Goal: Information Seeking & Learning: Compare options

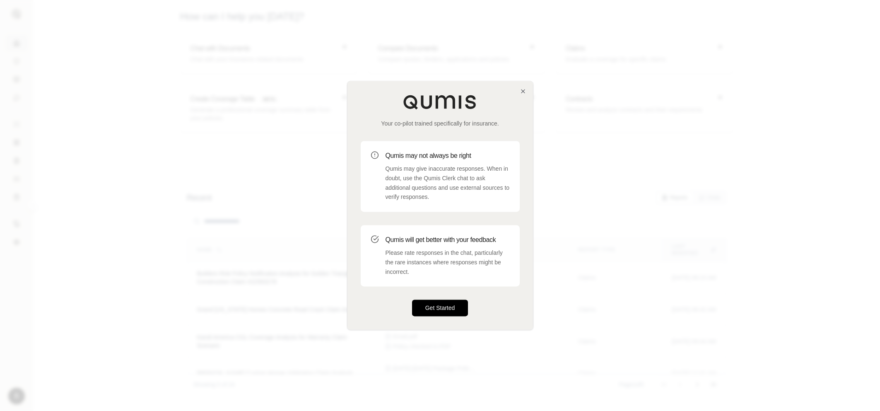
click at [424, 304] on button "Get Started" at bounding box center [440, 308] width 56 height 17
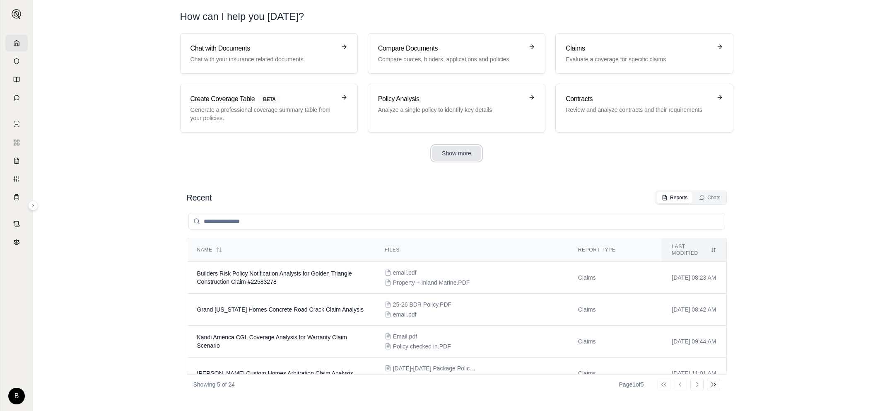
click at [460, 152] on button "Show more" at bounding box center [456, 153] width 49 height 15
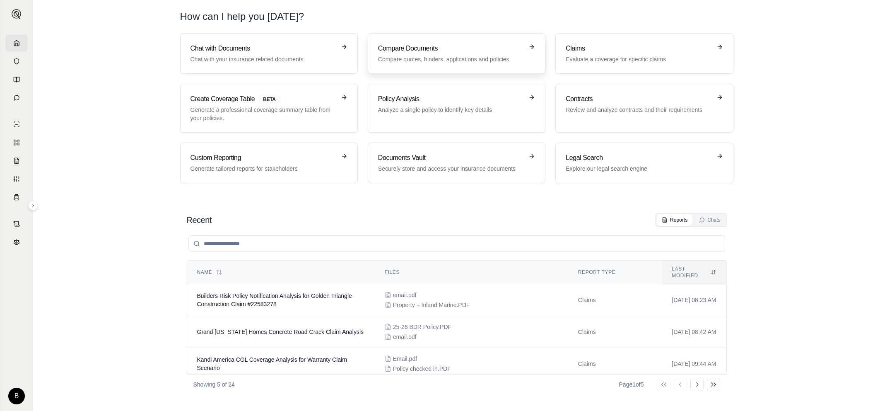
click at [411, 50] on h3 "Compare Documents" at bounding box center [450, 48] width 145 height 10
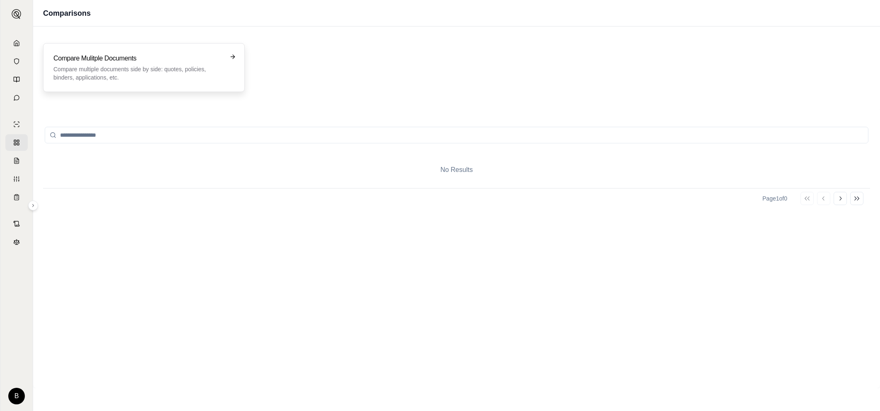
click at [170, 60] on h3 "Compare Mulitple Documents" at bounding box center [137, 58] width 169 height 10
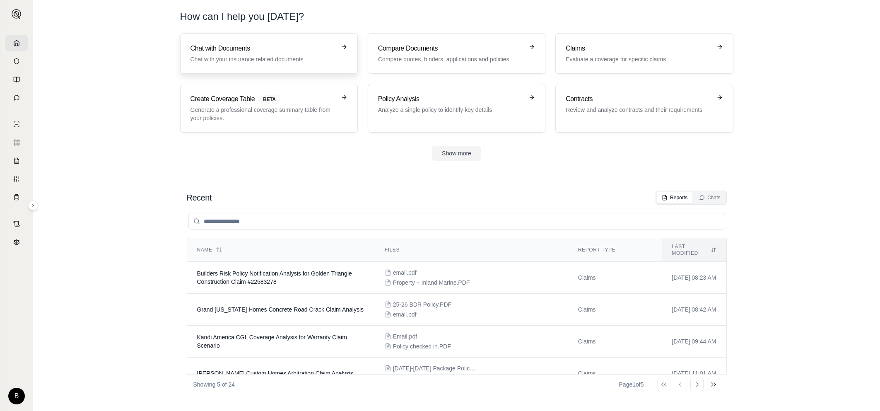
click at [253, 57] on p "Chat with your insurance related documents" at bounding box center [262, 59] width 145 height 8
click at [453, 153] on button "Show more" at bounding box center [456, 153] width 49 height 15
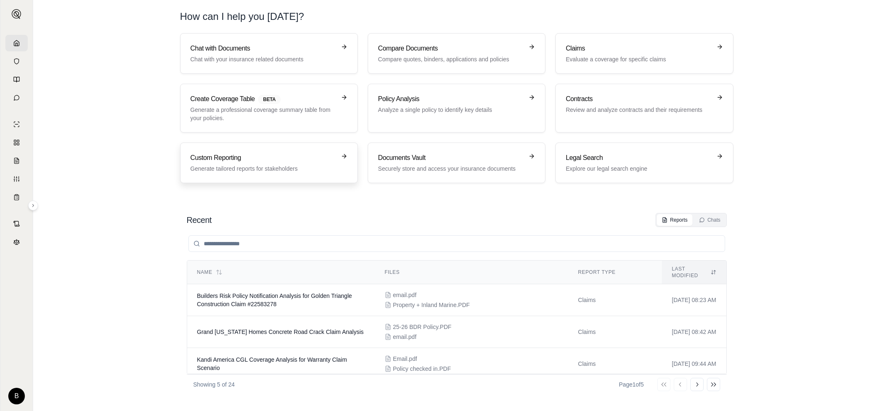
click at [243, 166] on p "Generate tailored reports for stakeholders" at bounding box center [262, 168] width 145 height 8
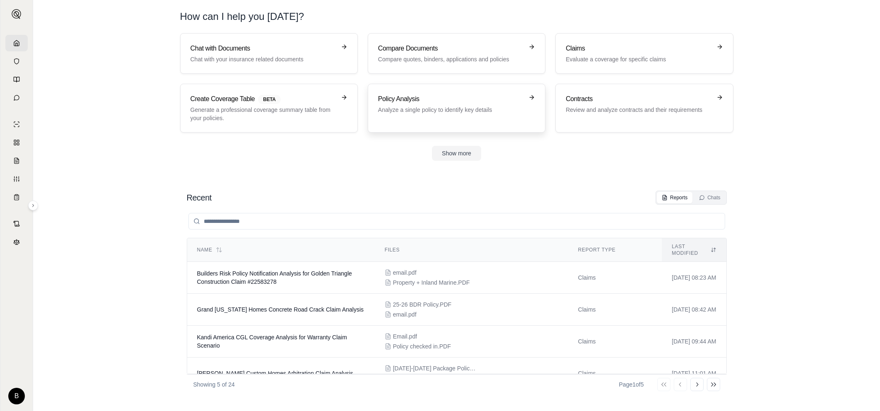
click at [471, 109] on p "Analyze a single policy to identify key details" at bounding box center [450, 110] width 145 height 8
click at [413, 56] on p "Compare quotes, binders, applications and policies" at bounding box center [450, 59] width 145 height 8
click at [448, 150] on button "Show more" at bounding box center [456, 153] width 49 height 15
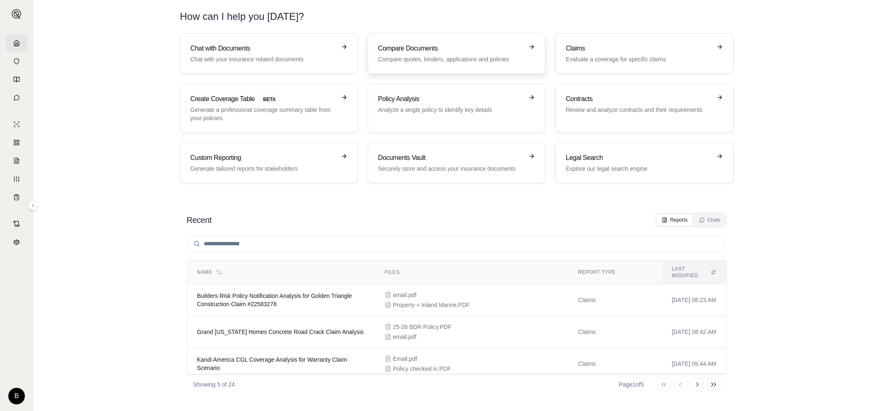
click at [413, 49] on h3 "Compare Documents" at bounding box center [450, 48] width 145 height 10
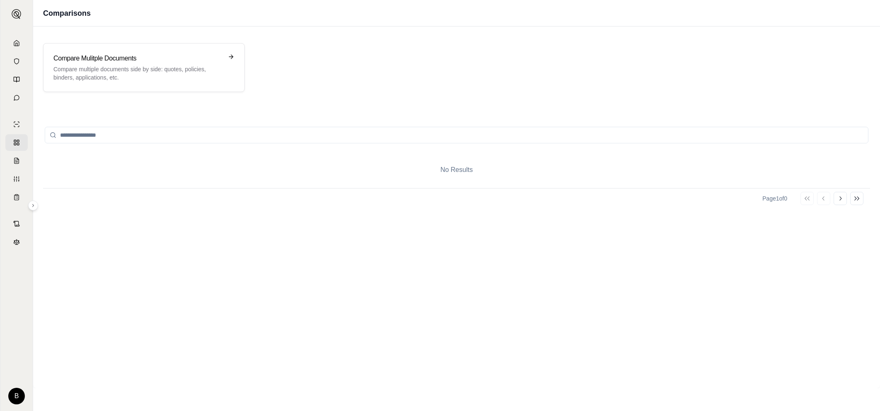
click at [85, 137] on input "search" at bounding box center [456, 135] width 823 height 17
click at [108, 70] on p "Compare multiple documents side by side: quotes, policies, binders, application…" at bounding box center [137, 73] width 169 height 17
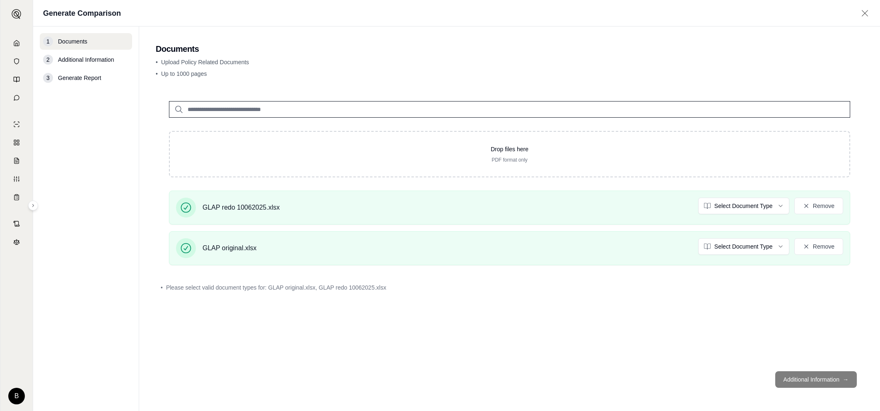
click at [804, 381] on footer "Additional Information →" at bounding box center [509, 379] width 707 height 30
click at [797, 377] on footer "Additional Information →" at bounding box center [509, 379] width 707 height 30
click at [748, 246] on html "B Generate Comparison 1 Documents 2 Additional Information 3 Generate Report Do…" at bounding box center [440, 205] width 880 height 411
click at [750, 207] on html "B Generate Comparison 1 Documents 2 Additional Information 3 Generate Report Do…" at bounding box center [440, 205] width 880 height 411
click at [636, 361] on html "B Generate Comparison 1 Documents 2 Additional Information 3 Generate Report Do…" at bounding box center [440, 205] width 880 height 411
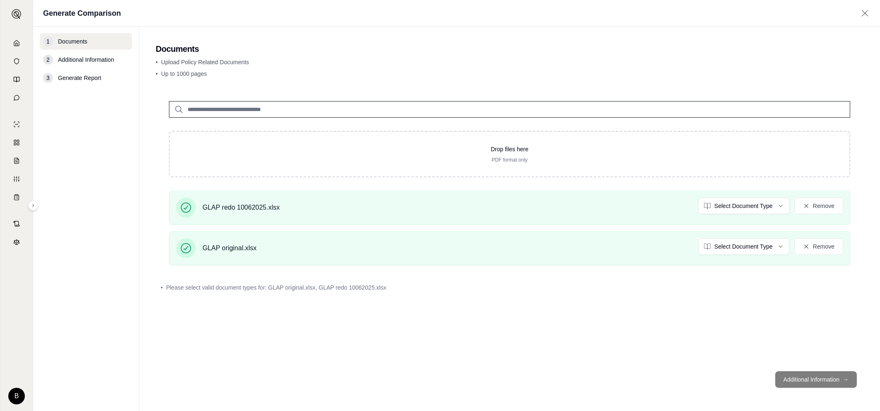
click at [812, 376] on footer "Additional Information →" at bounding box center [509, 379] width 707 height 30
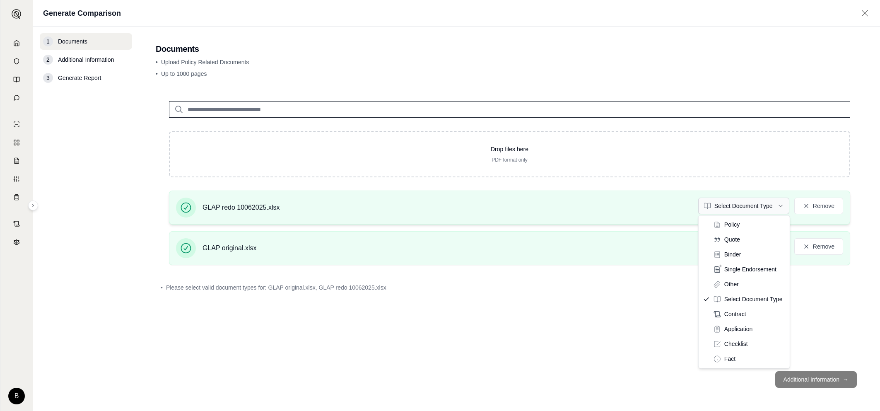
click at [744, 203] on html "B Generate Comparison 1 Documents 2 Additional Information 3 Generate Report Do…" at bounding box center [440, 205] width 880 height 411
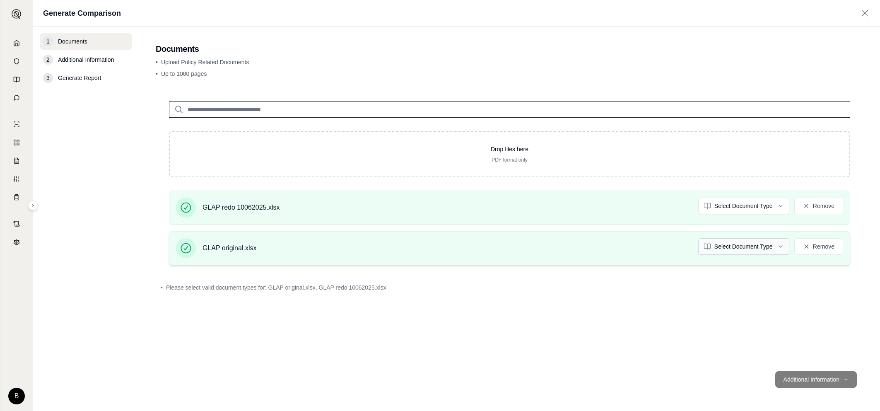
click at [738, 238] on html "B Generate Comparison 1 Documents 2 Additional Information 3 Generate Report Do…" at bounding box center [440, 205] width 880 height 411
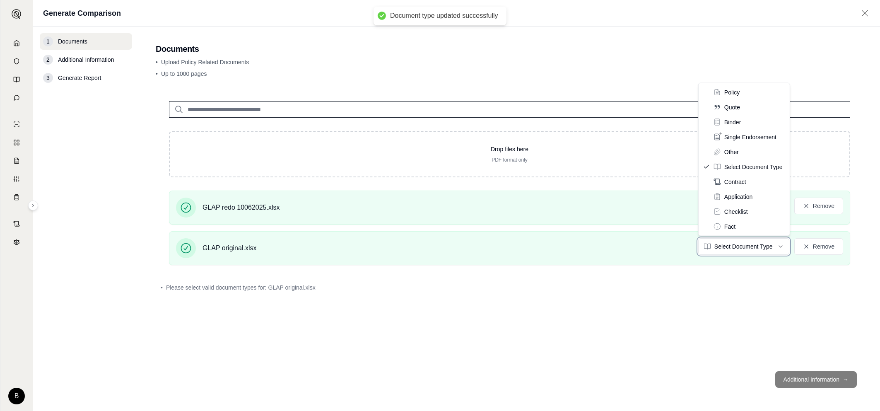
click at [739, 246] on html "Document type updated successfully B Generate Comparison 1 Documents 2 Addition…" at bounding box center [440, 205] width 880 height 411
click at [731, 244] on html "B Generate Comparison 1 Documents 2 Additional Information 3 Generate Report Do…" at bounding box center [440, 205] width 880 height 411
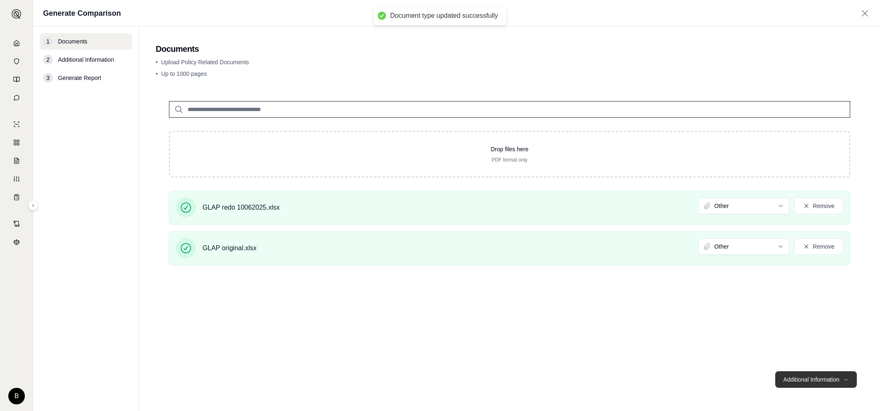
click at [803, 377] on button "Additional Information →" at bounding box center [816, 379] width 82 height 17
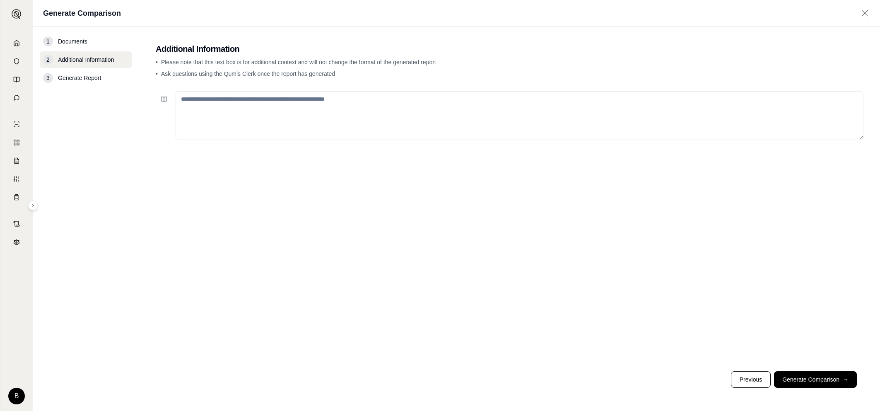
click at [238, 112] on textarea at bounding box center [520, 115] width 688 height 49
type textarea "**********"
click at [797, 373] on button "Generate Comparison →" at bounding box center [815, 379] width 83 height 17
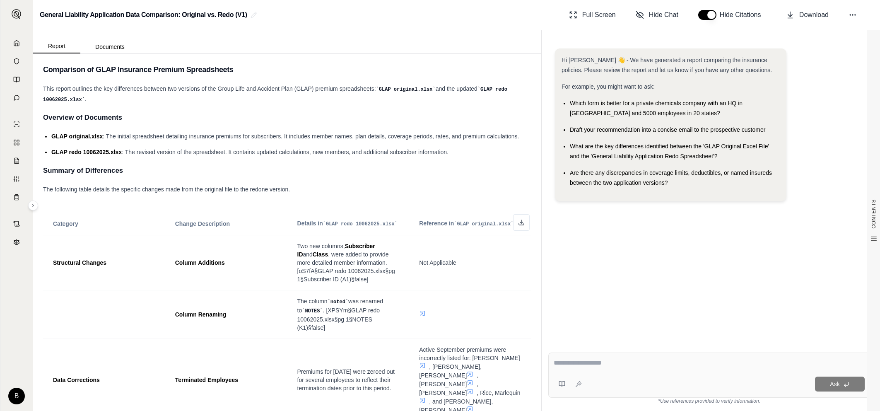
scroll to position [344, 0]
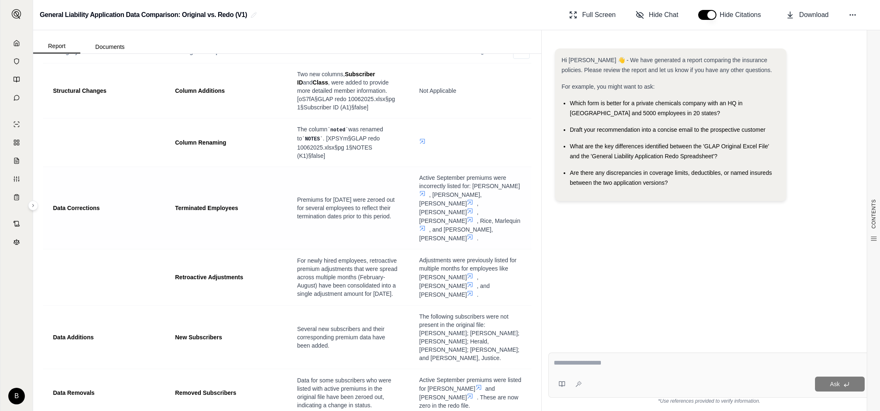
drag, startPoint x: 224, startPoint y: 205, endPoint x: 248, endPoint y: 204, distance: 23.2
click at [224, 205] on td "Terminated Employees" at bounding box center [226, 207] width 122 height 82
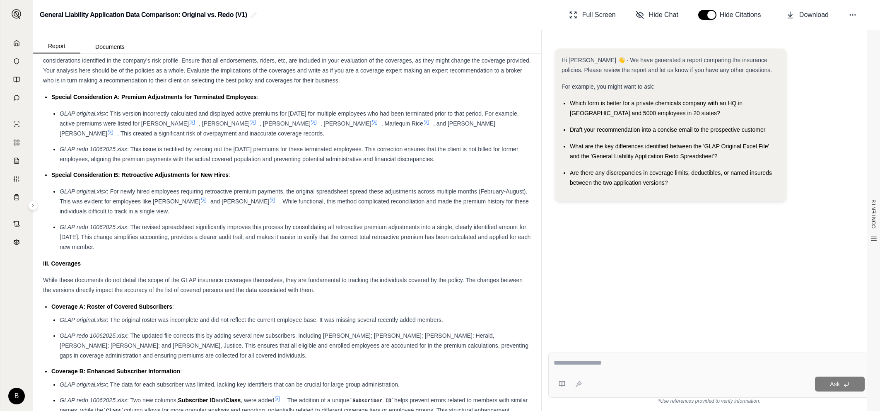
scroll to position [937, 0]
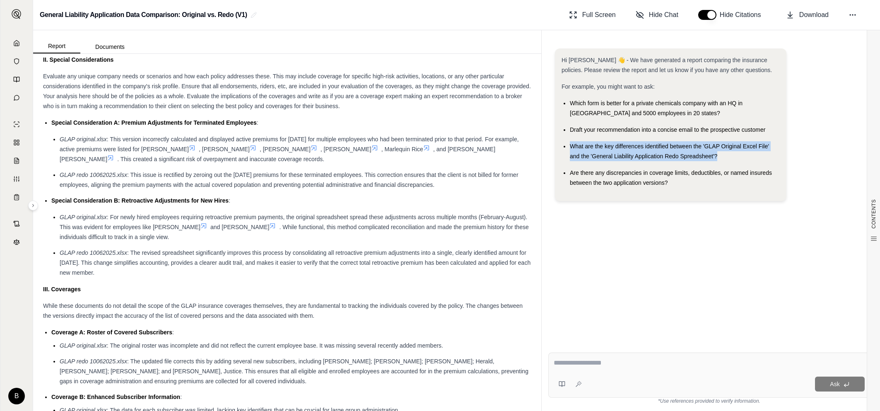
drag, startPoint x: 718, startPoint y: 153, endPoint x: 569, endPoint y: 147, distance: 149.1
click at [570, 147] on div "What are the key differences identified between the 'GLAP Original Excel File' …" at bounding box center [675, 151] width 210 height 20
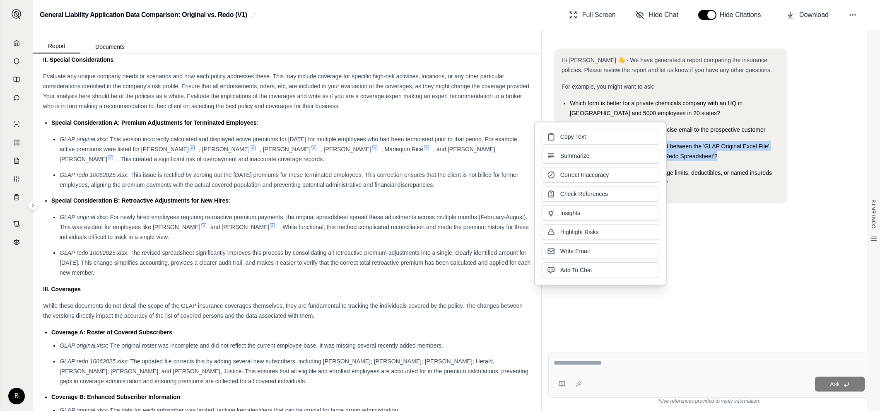
drag, startPoint x: 573, startPoint y: 133, endPoint x: 575, endPoint y: 143, distance: 9.7
click at [572, 133] on span "Copy Text" at bounding box center [573, 136] width 26 height 8
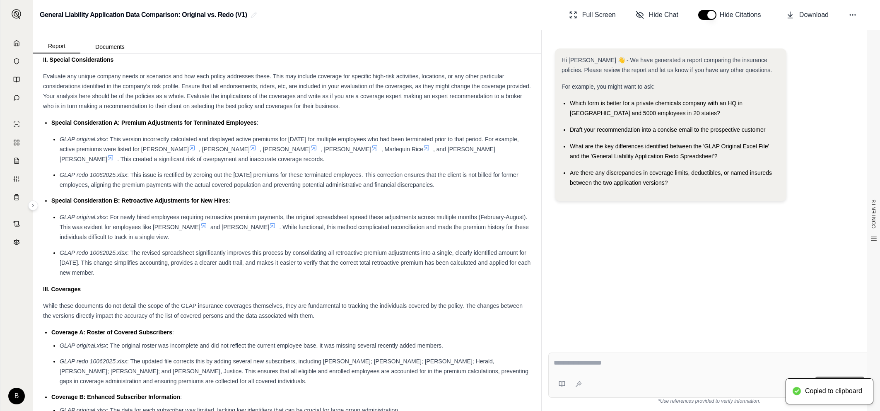
click at [589, 363] on textarea at bounding box center [708, 363] width 311 height 10
paste textarea "**********"
type textarea "**********"
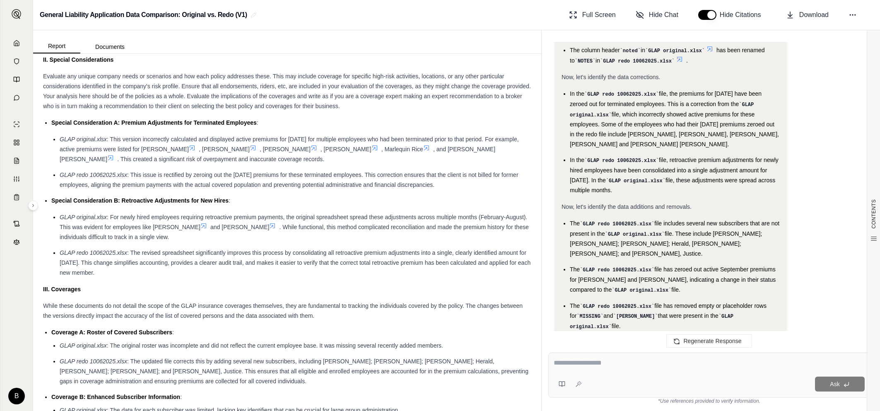
scroll to position [635, 0]
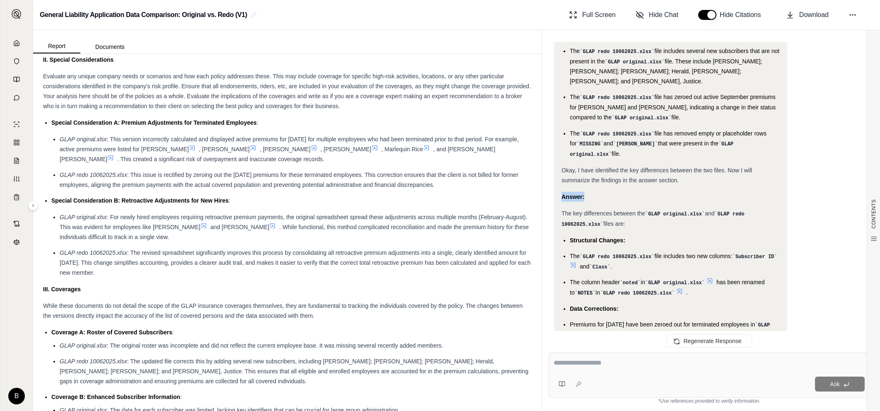
drag, startPoint x: 563, startPoint y: 182, endPoint x: 615, endPoint y: 171, distance: 53.2
click at [615, 171] on div "Okay, I need to identify the key differences between the GLAP original.xlsx fil…" at bounding box center [670, 55] width 218 height 848
click at [563, 210] on span "The key differences between the" at bounding box center [603, 213] width 84 height 7
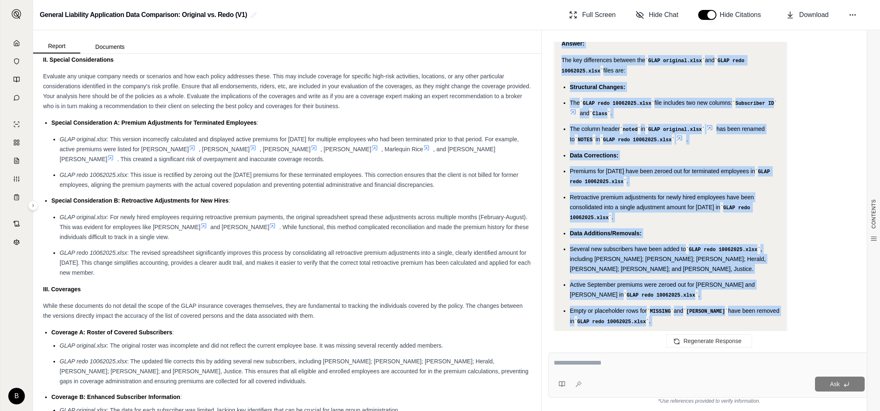
scroll to position [807, 0]
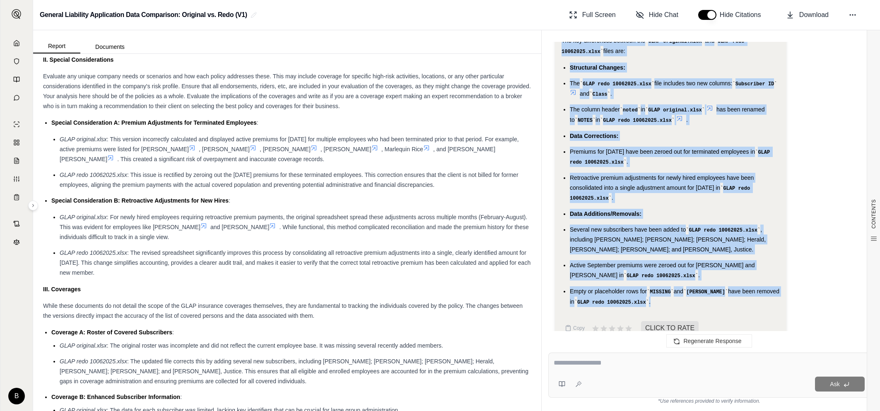
drag, startPoint x: 559, startPoint y: 181, endPoint x: 675, endPoint y: 286, distance: 156.5
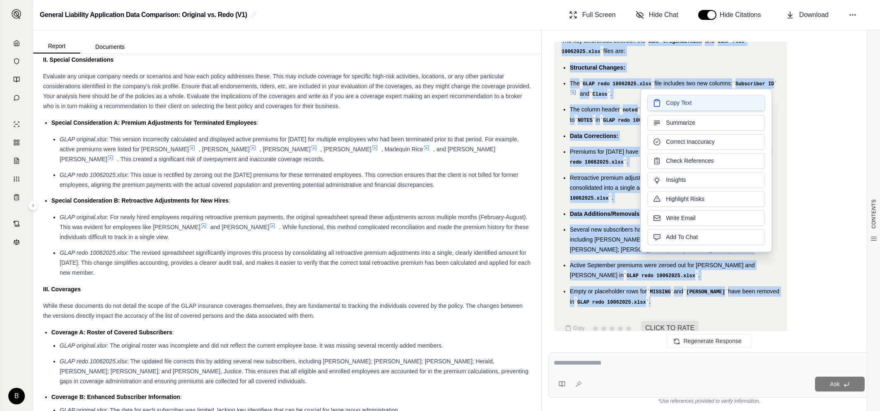
click at [676, 104] on span "Copy Text" at bounding box center [679, 103] width 26 height 8
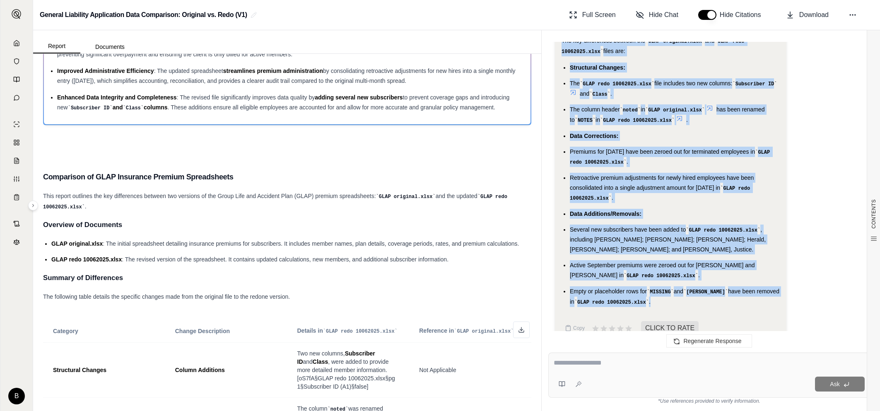
scroll to position [0, 0]
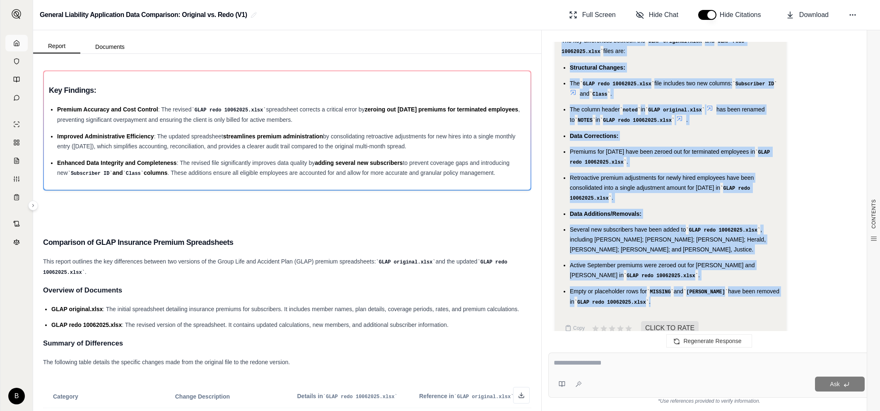
click at [14, 43] on icon at bounding box center [16, 43] width 7 height 7
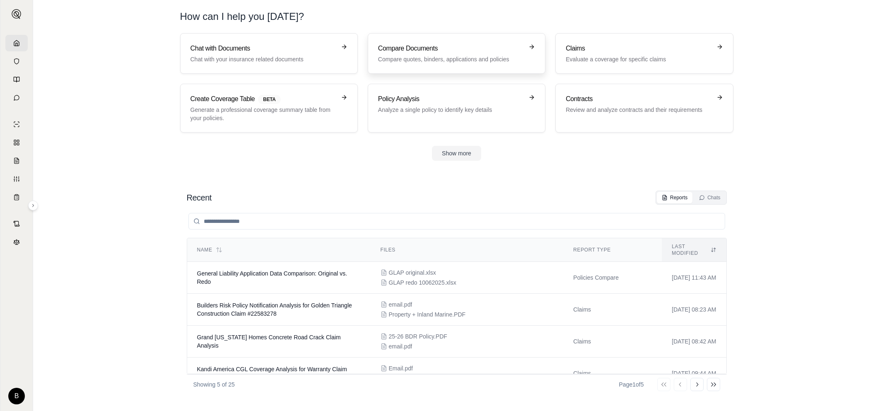
click at [398, 53] on div "Compare Documents Compare quotes, binders, applications and policies" at bounding box center [450, 53] width 145 height 20
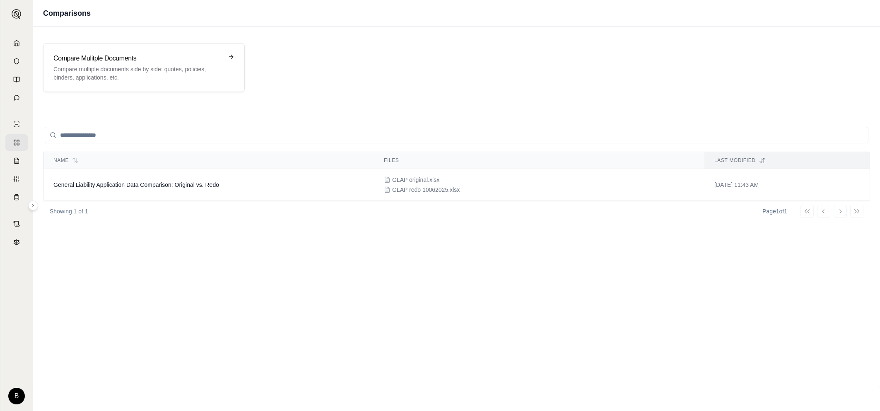
drag, startPoint x: 84, startPoint y: 137, endPoint x: 188, endPoint y: 123, distance: 104.9
click at [85, 137] on input "search" at bounding box center [456, 135] width 823 height 17
click at [166, 80] on div "Compare Mulitple Documents Compare multiple documents side by side: quotes, pol…" at bounding box center [144, 67] width 202 height 49
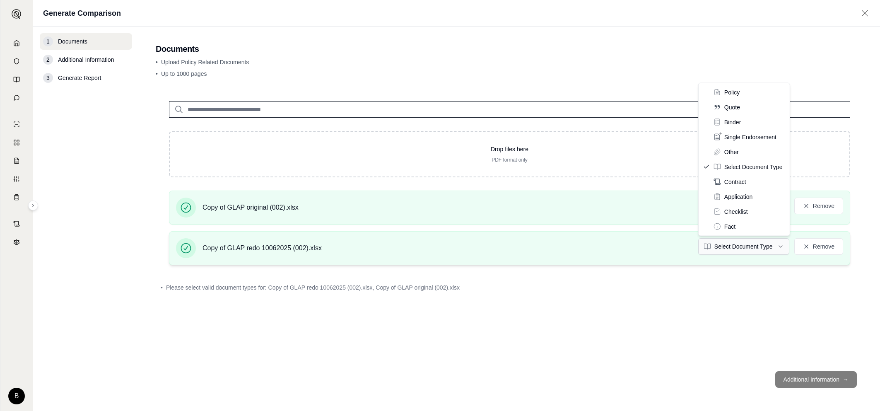
click at [744, 250] on html "B Generate Comparison 1 Documents 2 Additional Information 3 Generate Report Do…" at bounding box center [440, 205] width 880 height 411
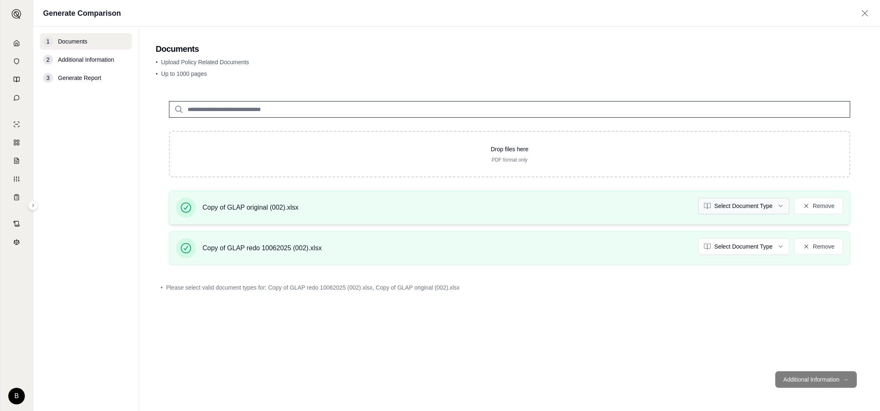
click at [715, 205] on html "B Generate Comparison 1 Documents 2 Additional Information 3 Generate Report Do…" at bounding box center [440, 205] width 880 height 411
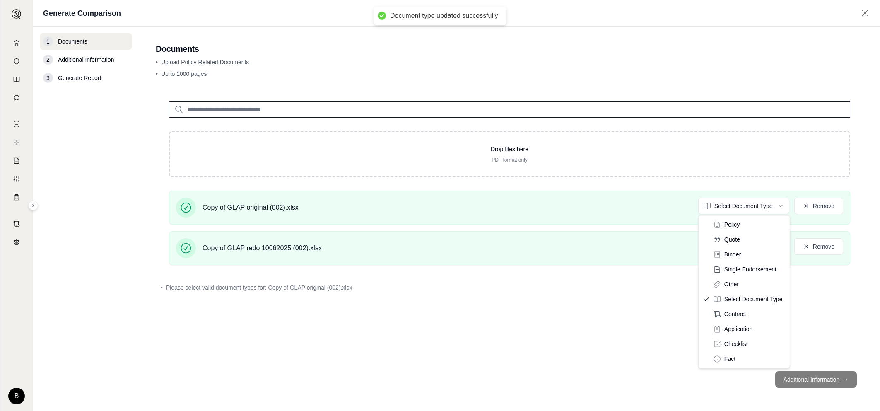
drag, startPoint x: 725, startPoint y: 283, endPoint x: 745, endPoint y: 292, distance: 22.0
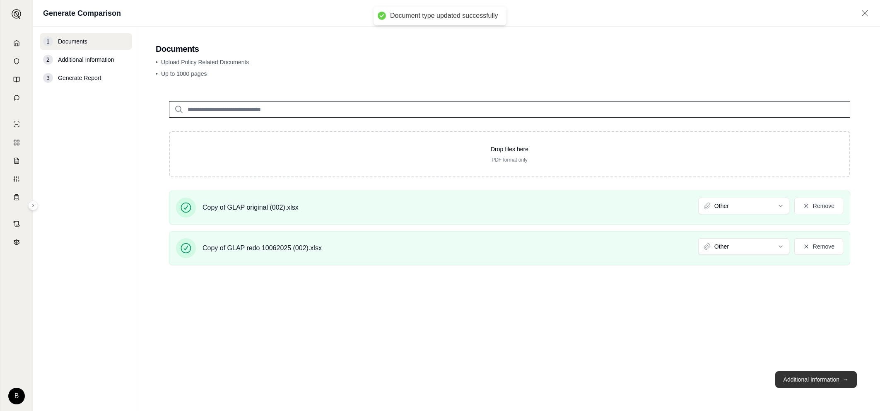
click at [801, 377] on button "Additional Information →" at bounding box center [816, 379] width 82 height 17
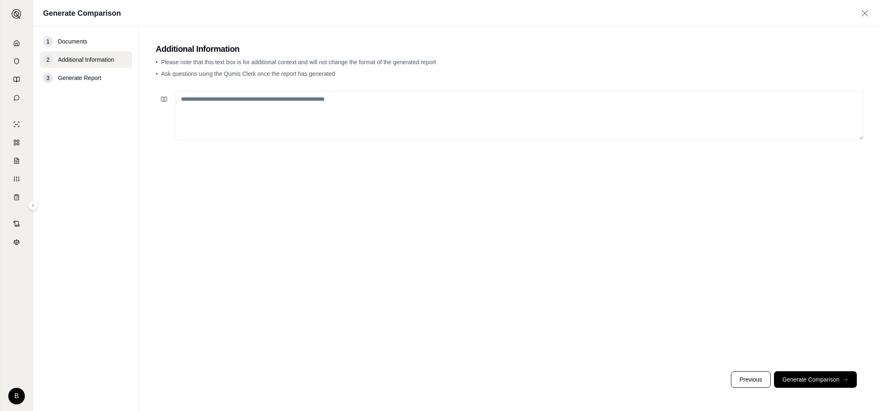
click at [247, 93] on textarea at bounding box center [520, 115] width 688 height 49
type textarea "**********"
drag, startPoint x: 792, startPoint y: 379, endPoint x: 771, endPoint y: 366, distance: 25.1
click at [792, 379] on button "Generate Comparison →" at bounding box center [815, 379] width 83 height 17
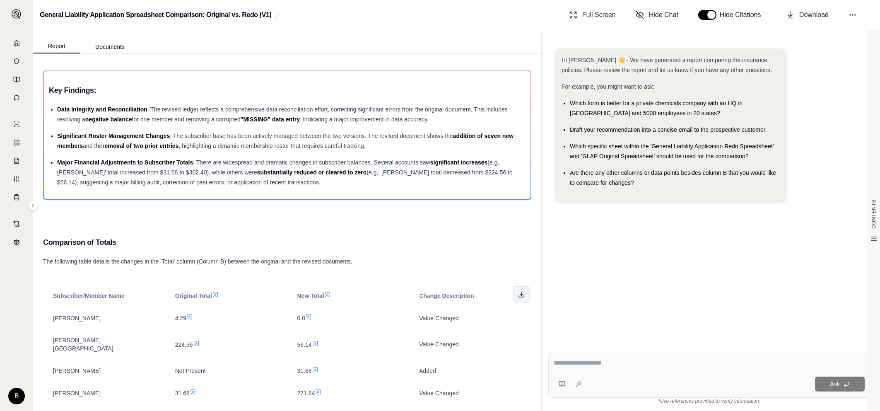
click at [518, 292] on icon at bounding box center [521, 294] width 7 height 7
drag, startPoint x: 13, startPoint y: 43, endPoint x: 20, endPoint y: 44, distance: 7.1
click at [13, 43] on icon at bounding box center [16, 43] width 7 height 7
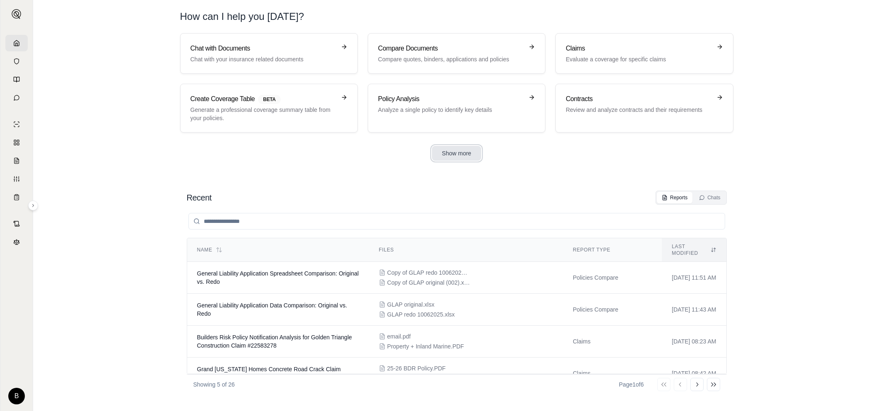
click at [461, 156] on button "Show more" at bounding box center [456, 153] width 49 height 15
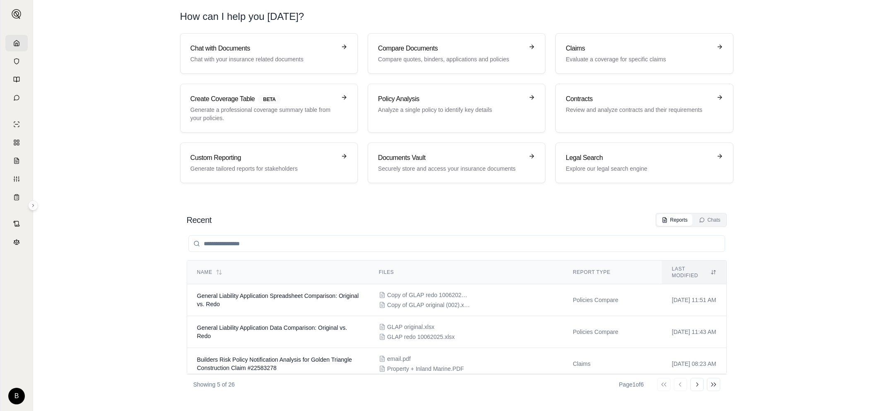
click at [17, 43] on polyline at bounding box center [17, 44] width 2 height 3
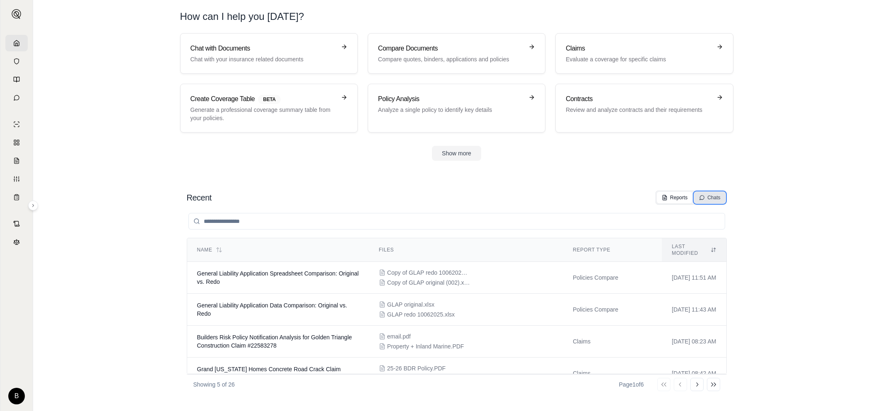
click at [704, 197] on icon at bounding box center [702, 198] width 6 height 6
